Goal: Find specific page/section: Find specific page/section

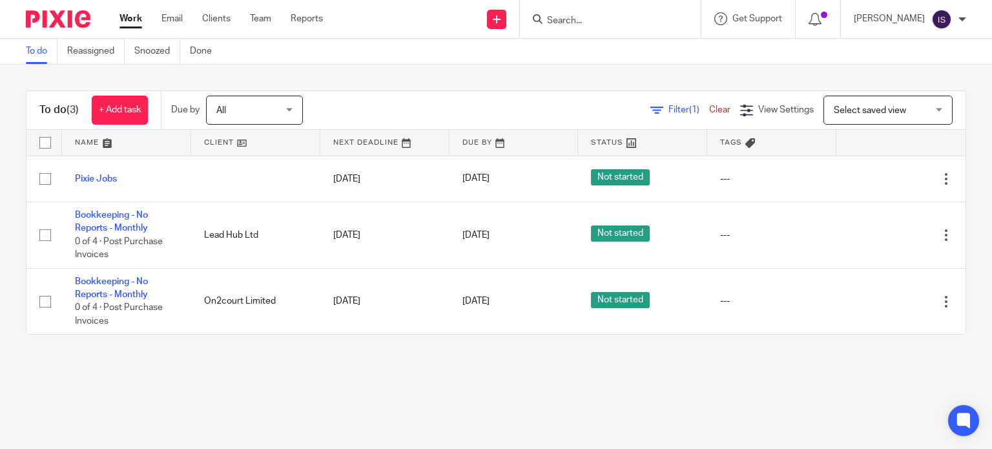
click at [579, 19] on input "Search" at bounding box center [604, 21] width 116 height 12
type input "haveswater"
click at [603, 57] on link at bounding box center [623, 50] width 160 height 19
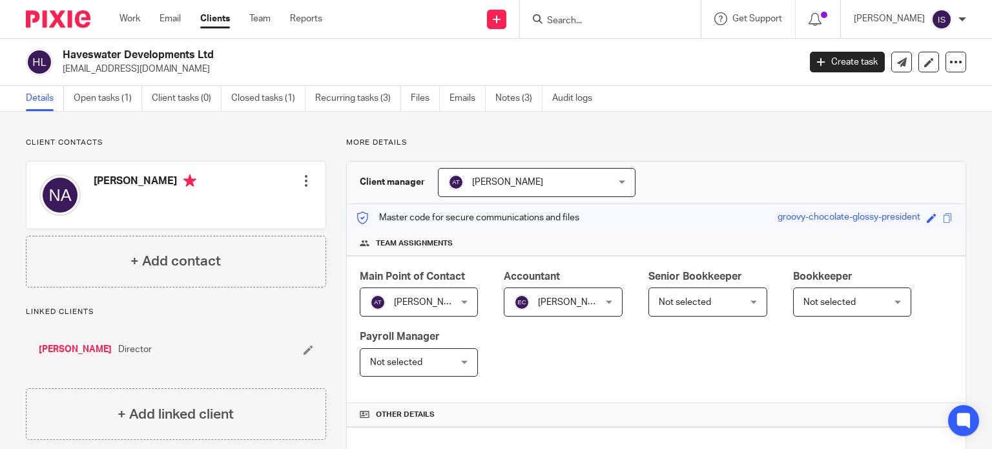
click at [607, 19] on input "Search" at bounding box center [604, 21] width 116 height 12
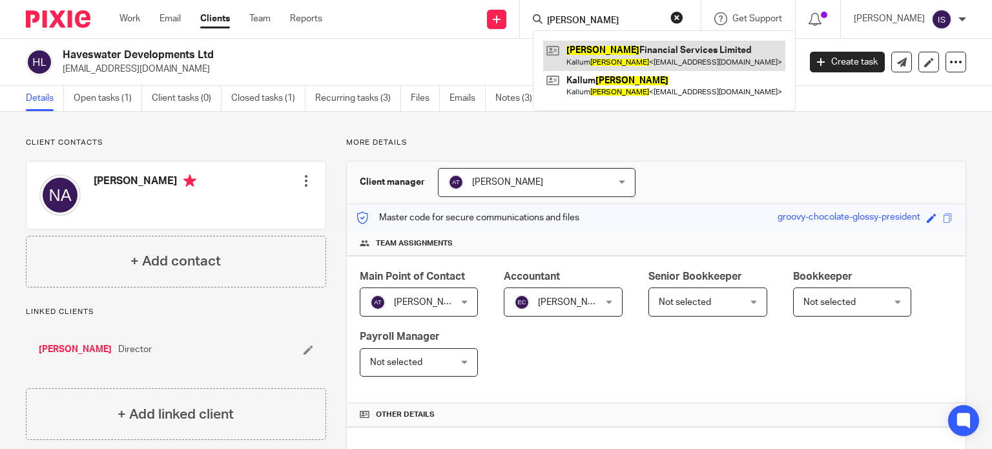
type input "errico"
click at [658, 55] on link at bounding box center [664, 56] width 242 height 30
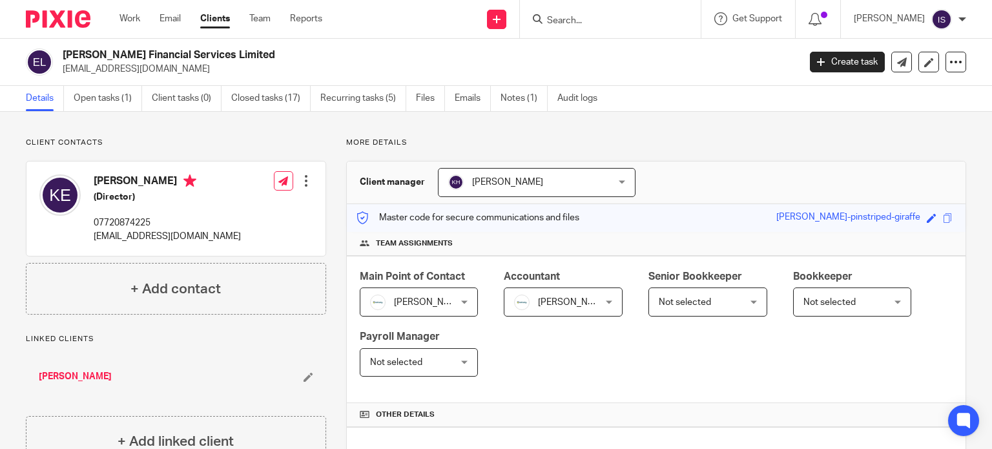
click at [589, 17] on input "Search" at bounding box center [604, 21] width 116 height 12
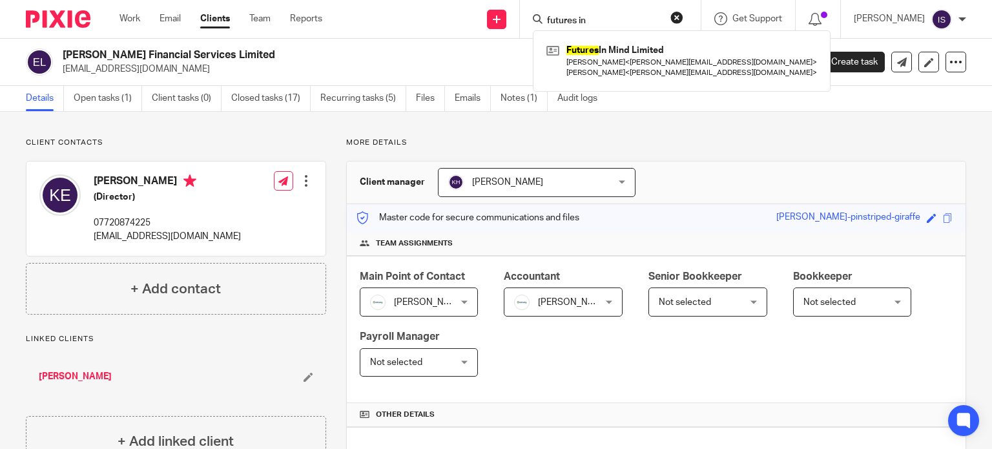
type input "futures in"
click at [683, 17] on button "reset" at bounding box center [676, 17] width 13 height 13
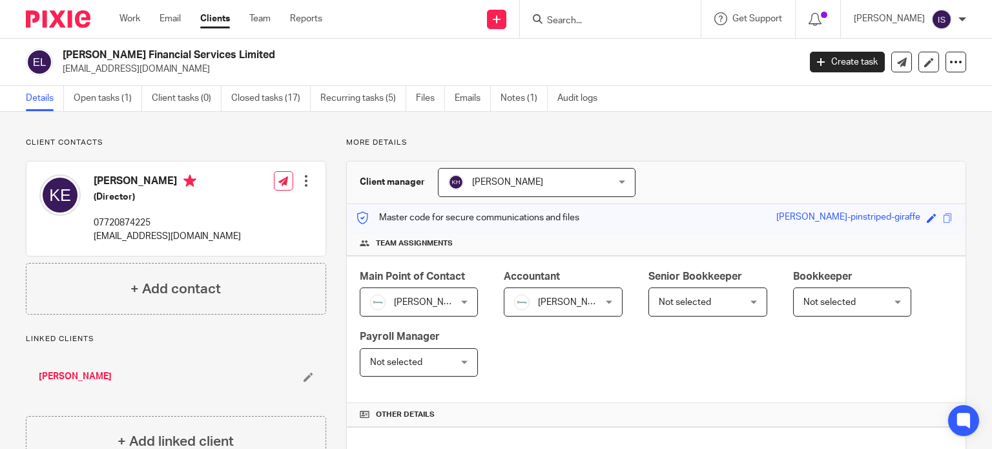
click at [586, 18] on input "Search" at bounding box center [604, 21] width 116 height 12
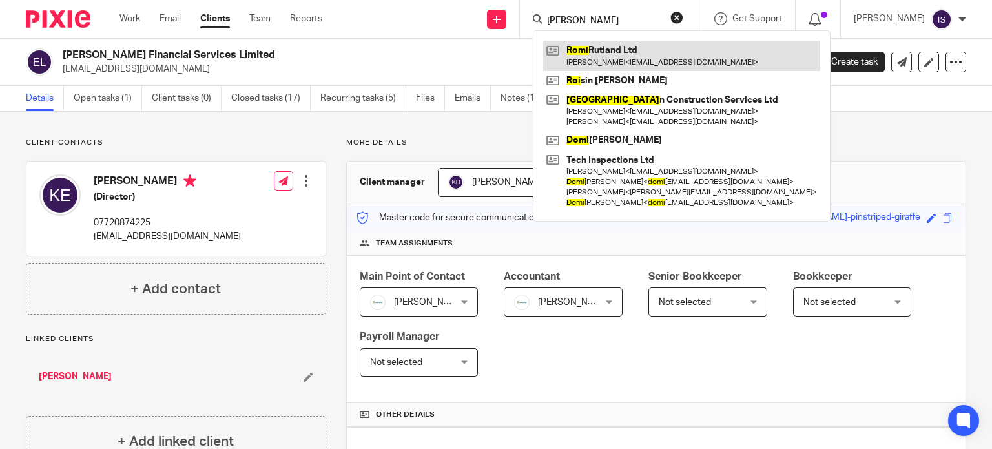
type input "romi"
click at [648, 59] on link at bounding box center [681, 56] width 277 height 30
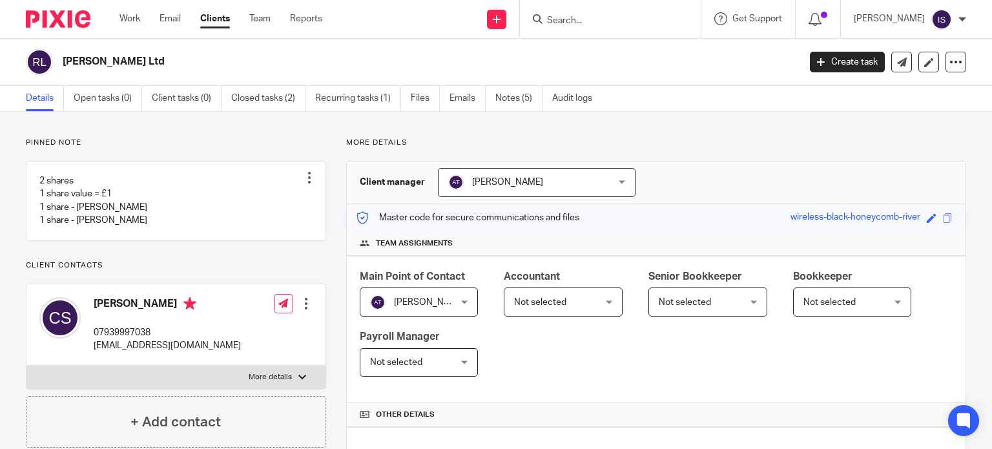
click at [581, 21] on input "Search" at bounding box center [604, 21] width 116 height 12
type input "edute"
click at [683, 21] on button "reset" at bounding box center [676, 17] width 13 height 13
click at [607, 22] on input "Search" at bounding box center [604, 21] width 116 height 12
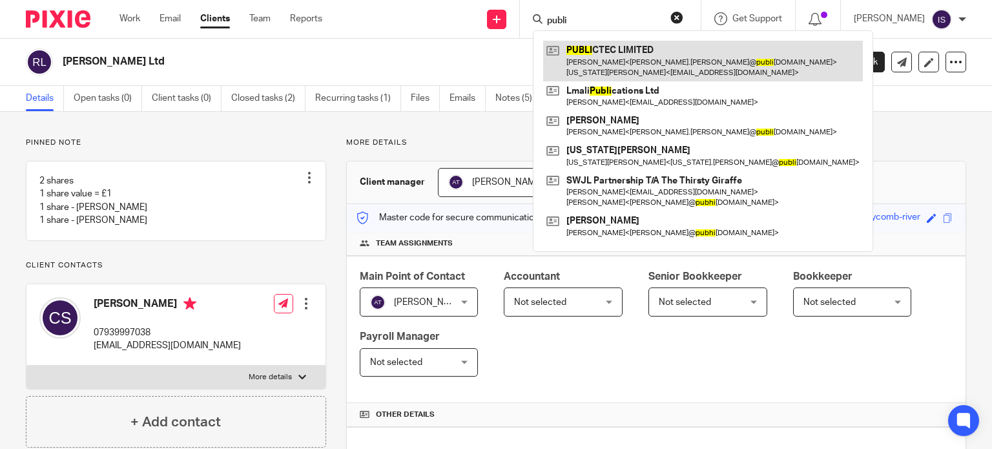
type input "publi"
click at [590, 62] on link at bounding box center [703, 61] width 320 height 40
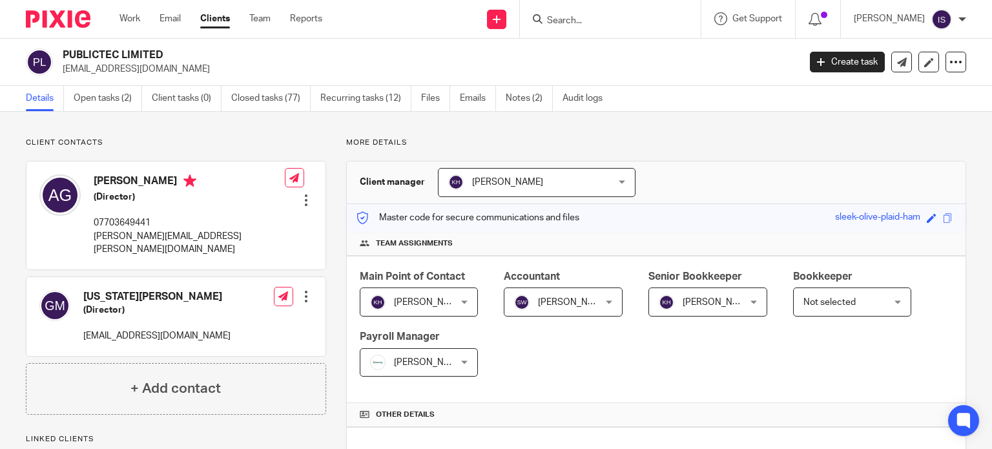
click at [602, 26] on form at bounding box center [615, 19] width 138 height 16
click at [596, 15] on input "Search" at bounding box center [604, 21] width 116 height 12
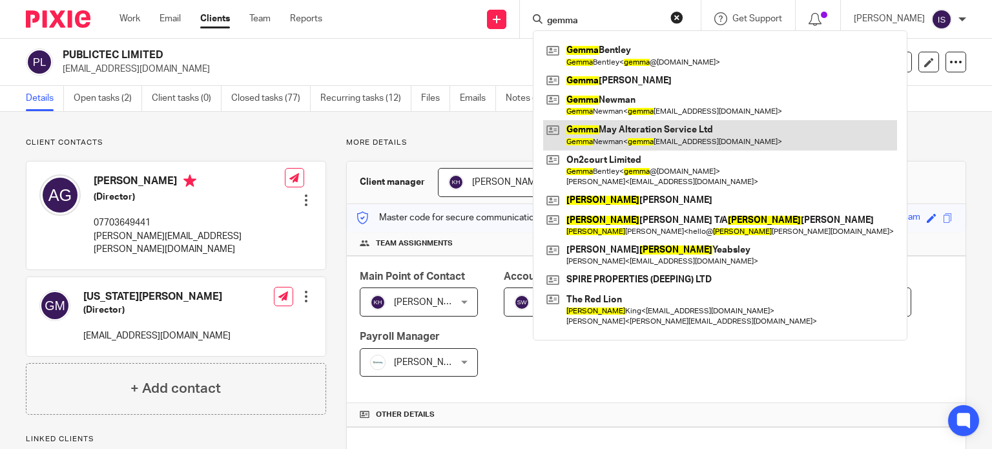
type input "gemma"
click at [642, 131] on link at bounding box center [720, 135] width 354 height 30
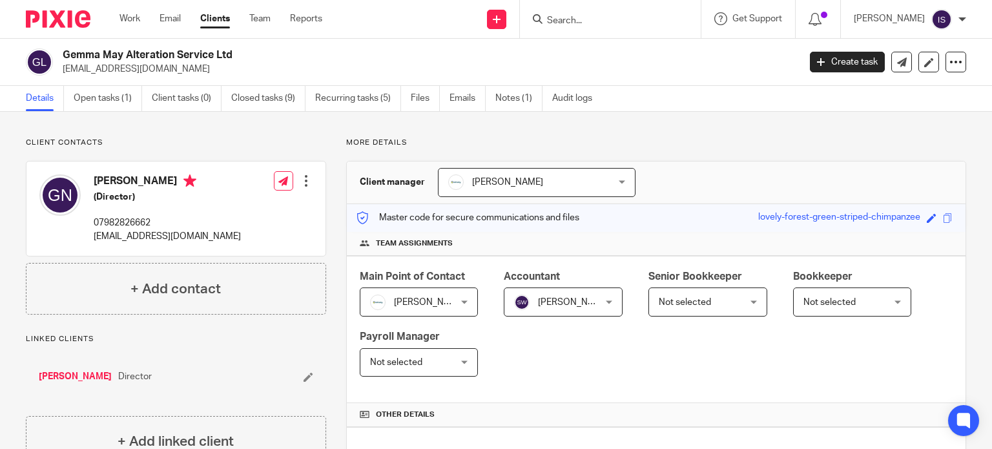
click at [577, 25] on input "Search" at bounding box center [604, 21] width 116 height 12
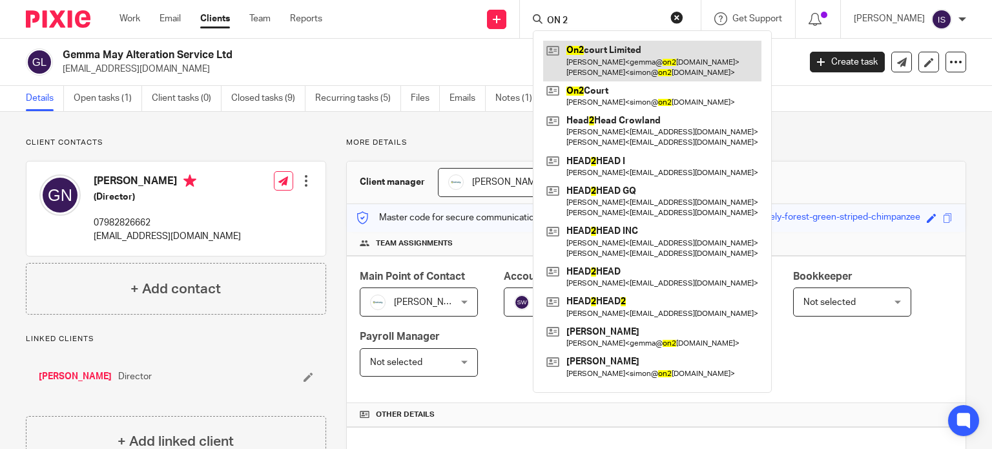
type input "ON 2"
click at [586, 74] on link at bounding box center [652, 61] width 218 height 40
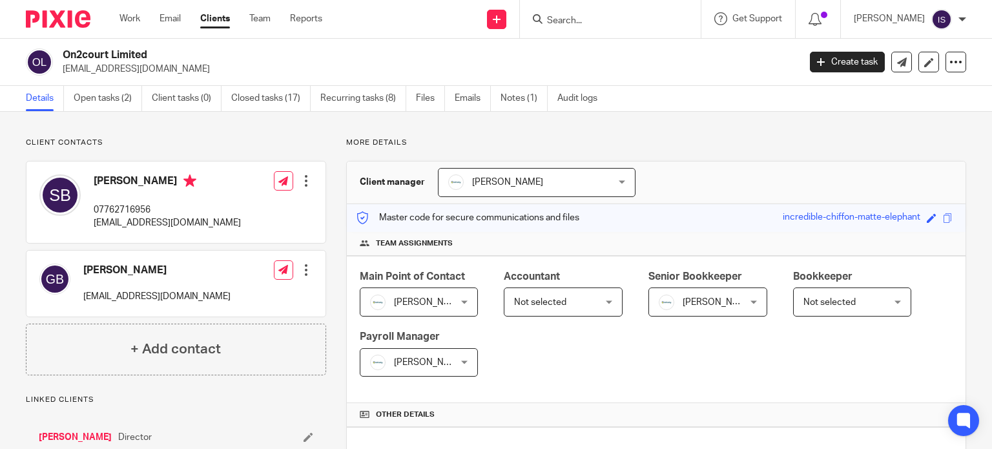
click at [625, 33] on div at bounding box center [610, 19] width 181 height 38
click at [609, 26] on form at bounding box center [615, 19] width 138 height 16
